Goal: Communication & Community: Share content

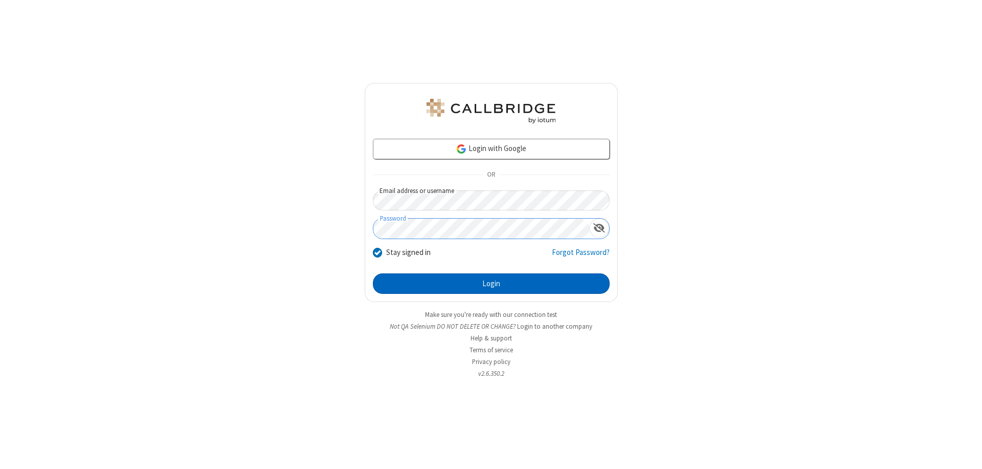
click at [491, 283] on button "Login" at bounding box center [491, 283] width 237 height 20
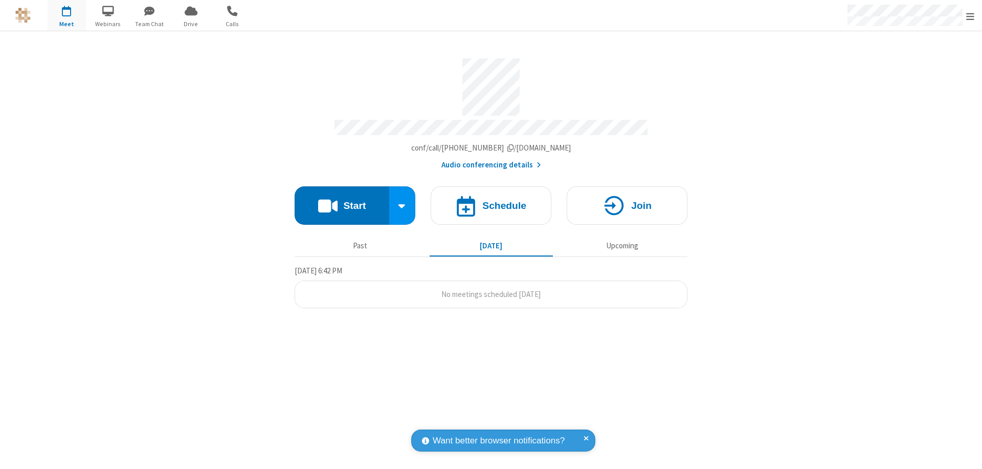
click at [342, 201] on button "Start" at bounding box center [342, 205] width 95 height 38
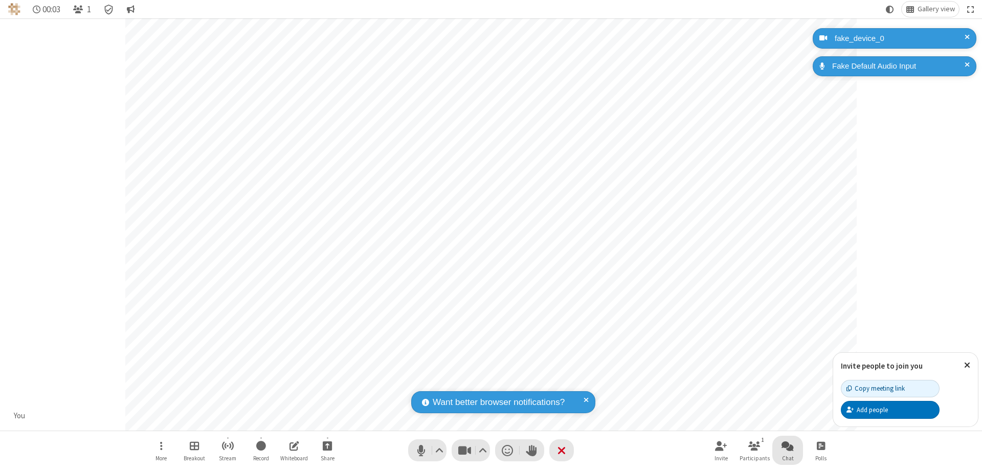
click at [788, 445] on span "Open chat" at bounding box center [788, 445] width 12 height 13
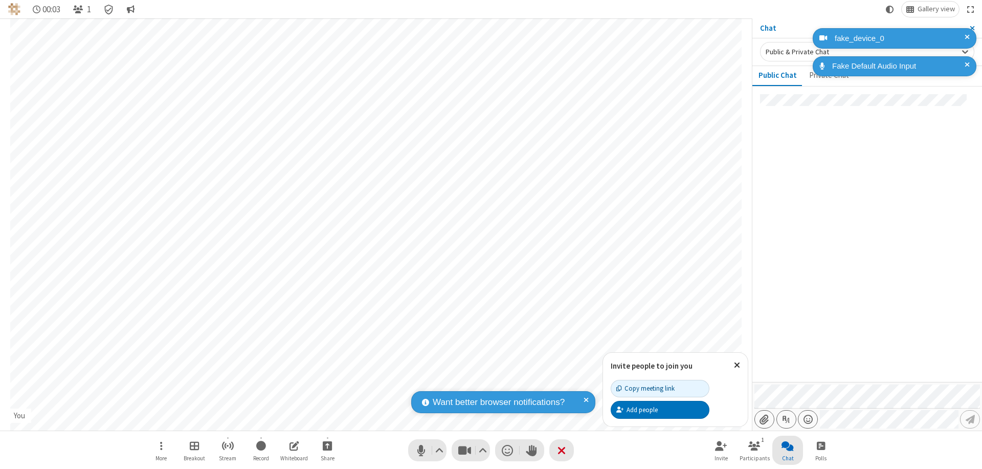
type input "C:\fakepath\doc_test.docx"
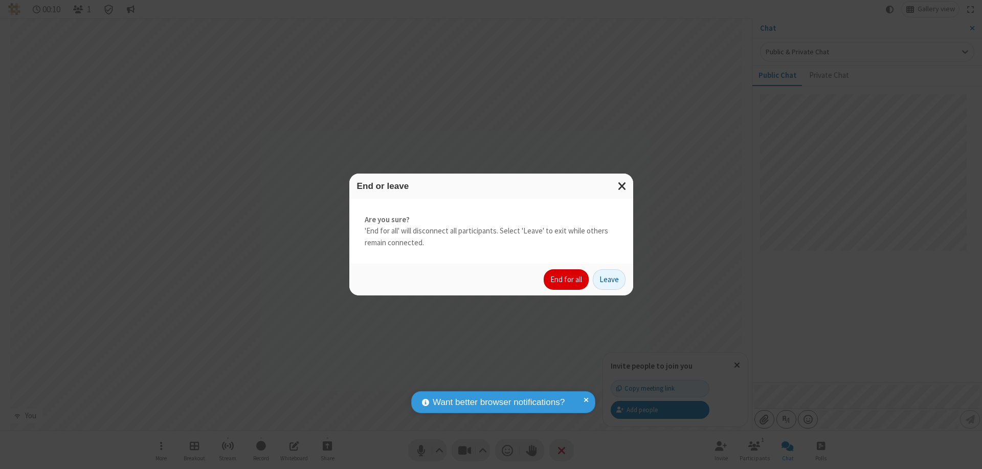
click at [567, 279] on button "End for all" at bounding box center [566, 279] width 45 height 20
